Goal: Find specific page/section: Locate a particular part of the current website

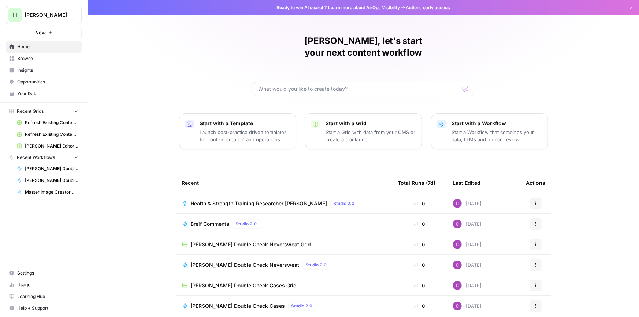
click at [29, 59] on span "Browse" at bounding box center [47, 58] width 61 height 7
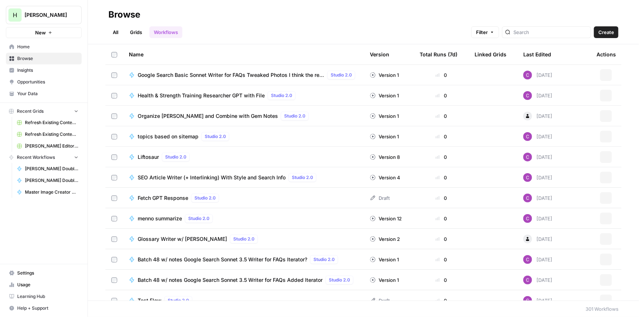
click at [133, 30] on link "Grids" at bounding box center [136, 32] width 21 height 12
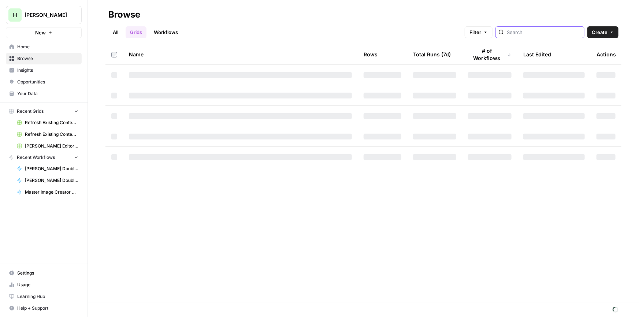
click at [529, 30] on input "search" at bounding box center [544, 32] width 74 height 7
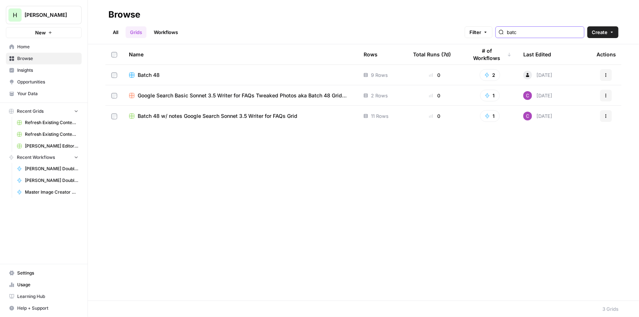
type input "batc"
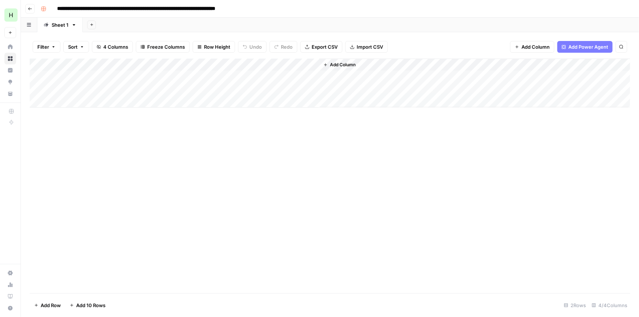
click at [311, 76] on div "Add Column" at bounding box center [330, 83] width 601 height 49
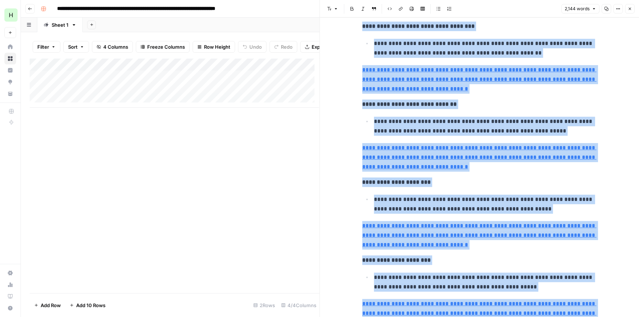
scroll to position [4229, 0]
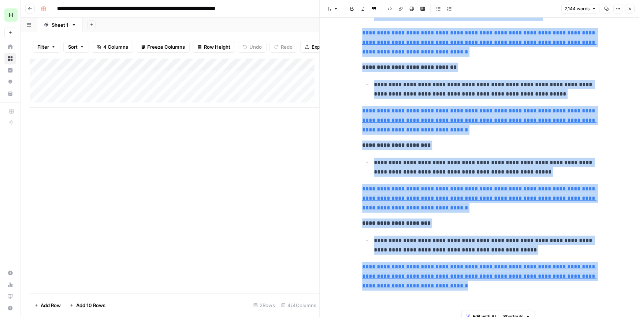
drag, startPoint x: 476, startPoint y: 171, endPoint x: 610, endPoint y: 280, distance: 172.6
click at [586, 317] on html "**********" at bounding box center [319, 158] width 639 height 317
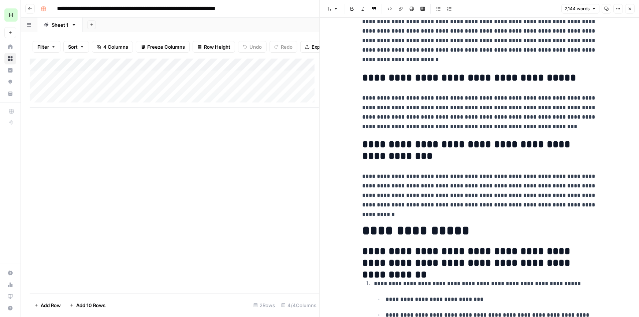
scroll to position [2519, 0]
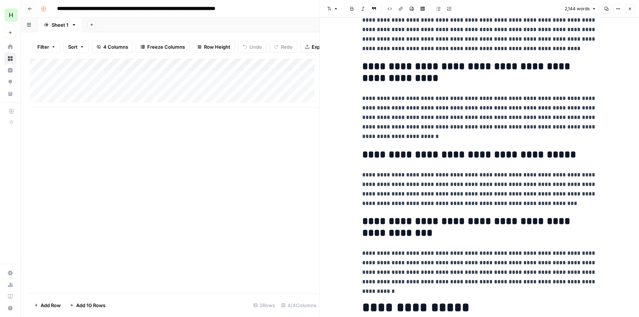
click at [630, 9] on icon "button" at bounding box center [630, 9] width 3 height 3
